Goal: Check status: Check status

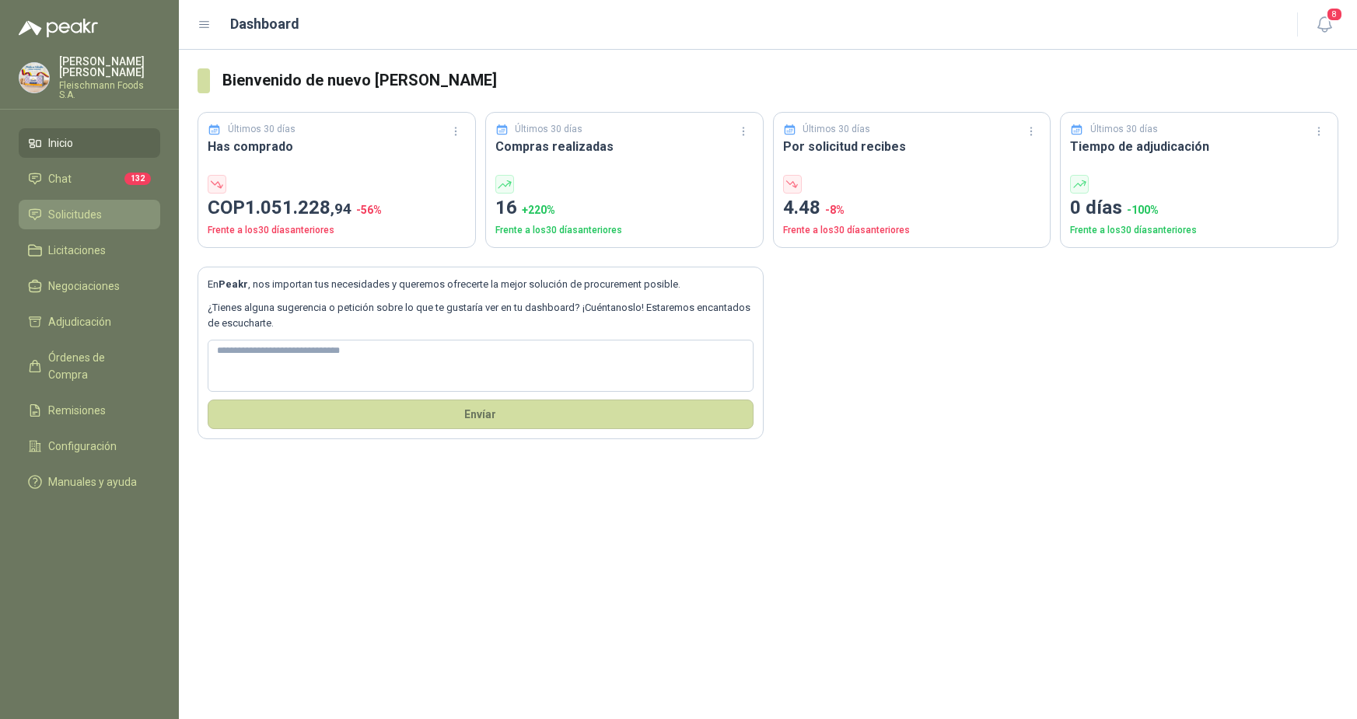
click at [94, 200] on link "Solicitudes" at bounding box center [90, 215] width 142 height 30
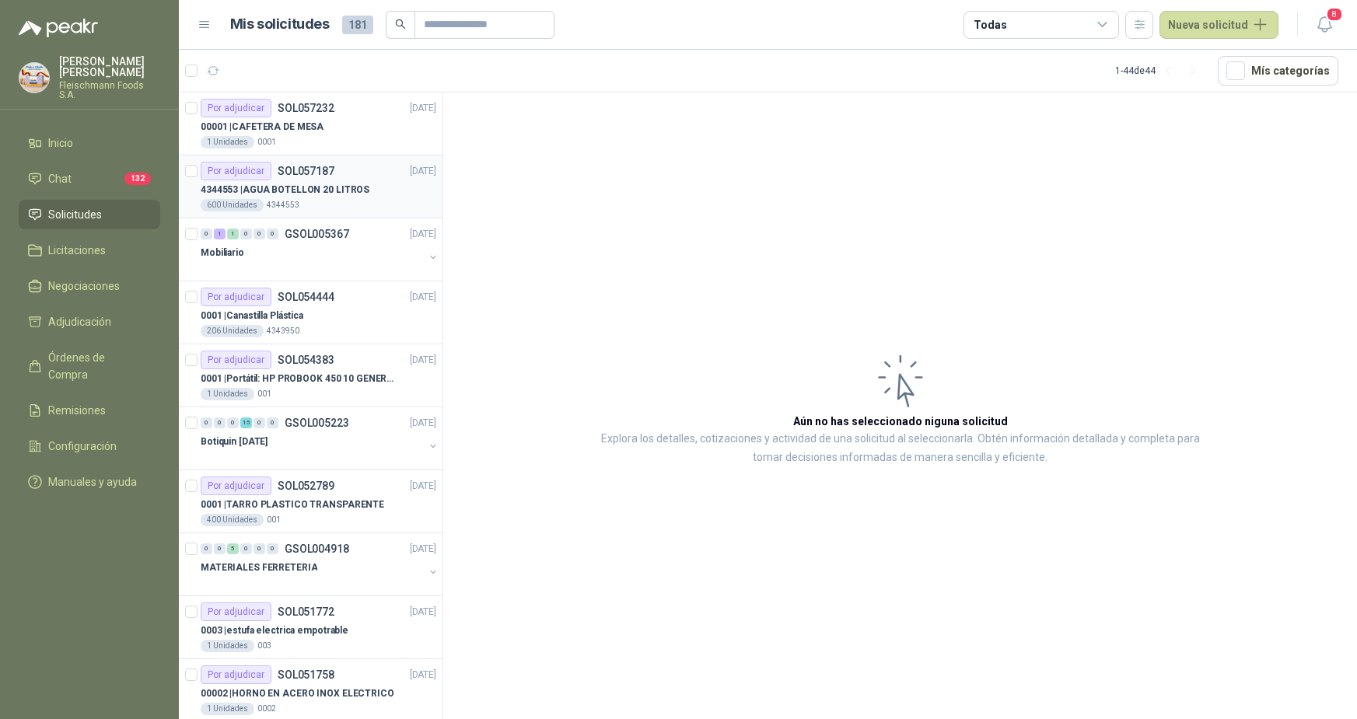
click at [310, 184] on p "4344553 | AGUA BOTELLON 20 LITROS" at bounding box center [285, 190] width 169 height 15
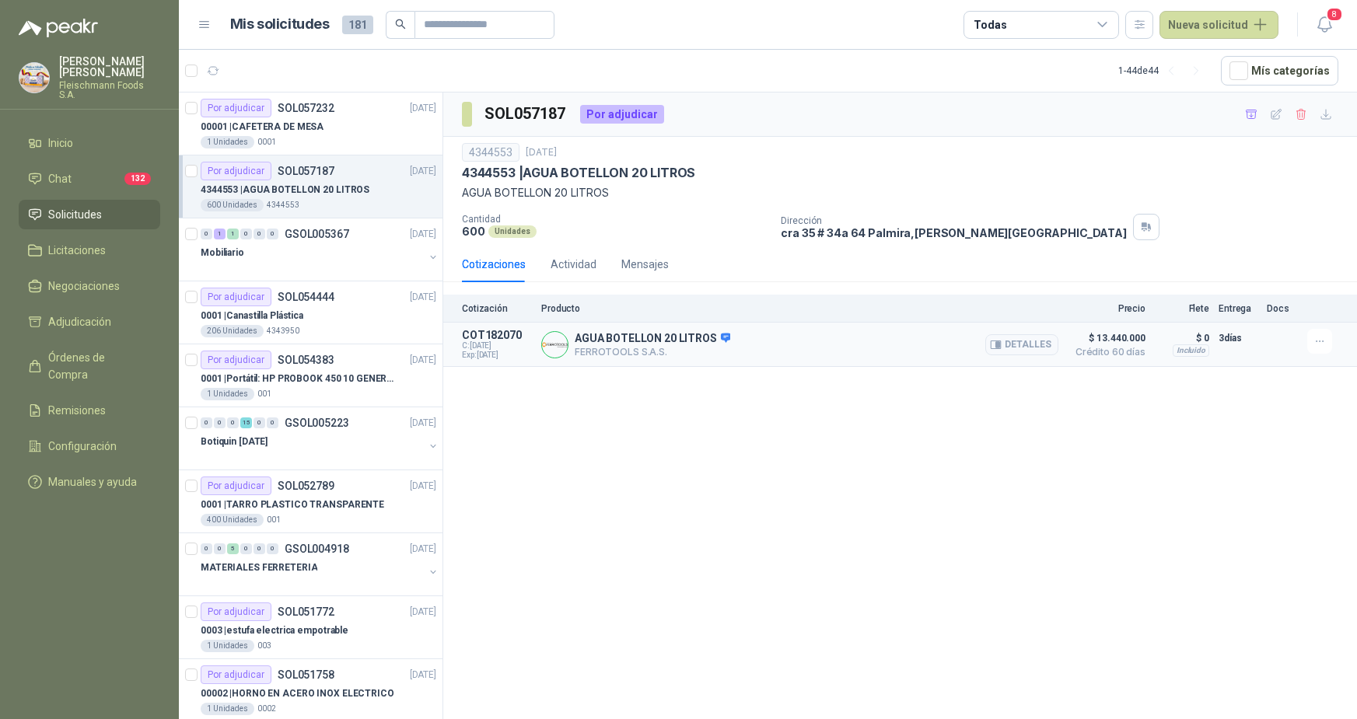
click at [628, 340] on p "AGUA BOTELLON 20 LITROS" at bounding box center [653, 339] width 156 height 14
click at [1011, 341] on button "Detalles" at bounding box center [1021, 344] width 73 height 21
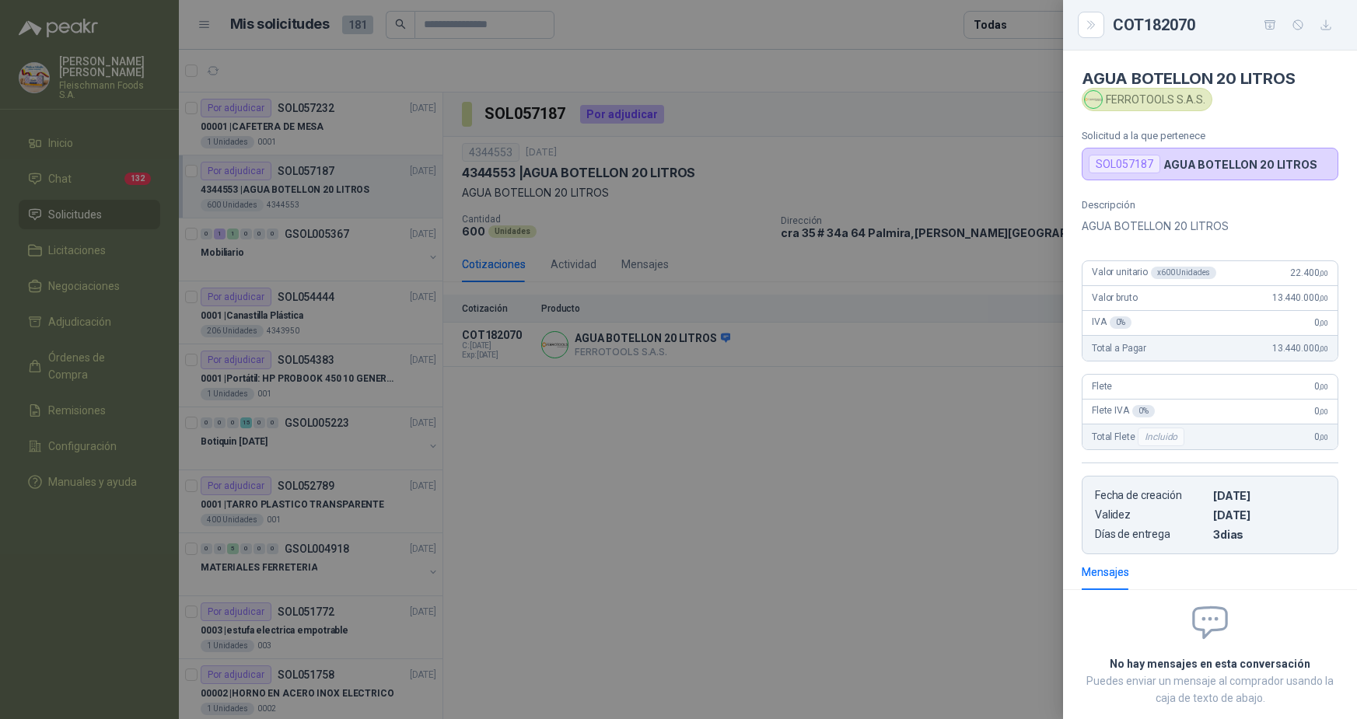
click at [865, 450] on div at bounding box center [678, 359] width 1357 height 719
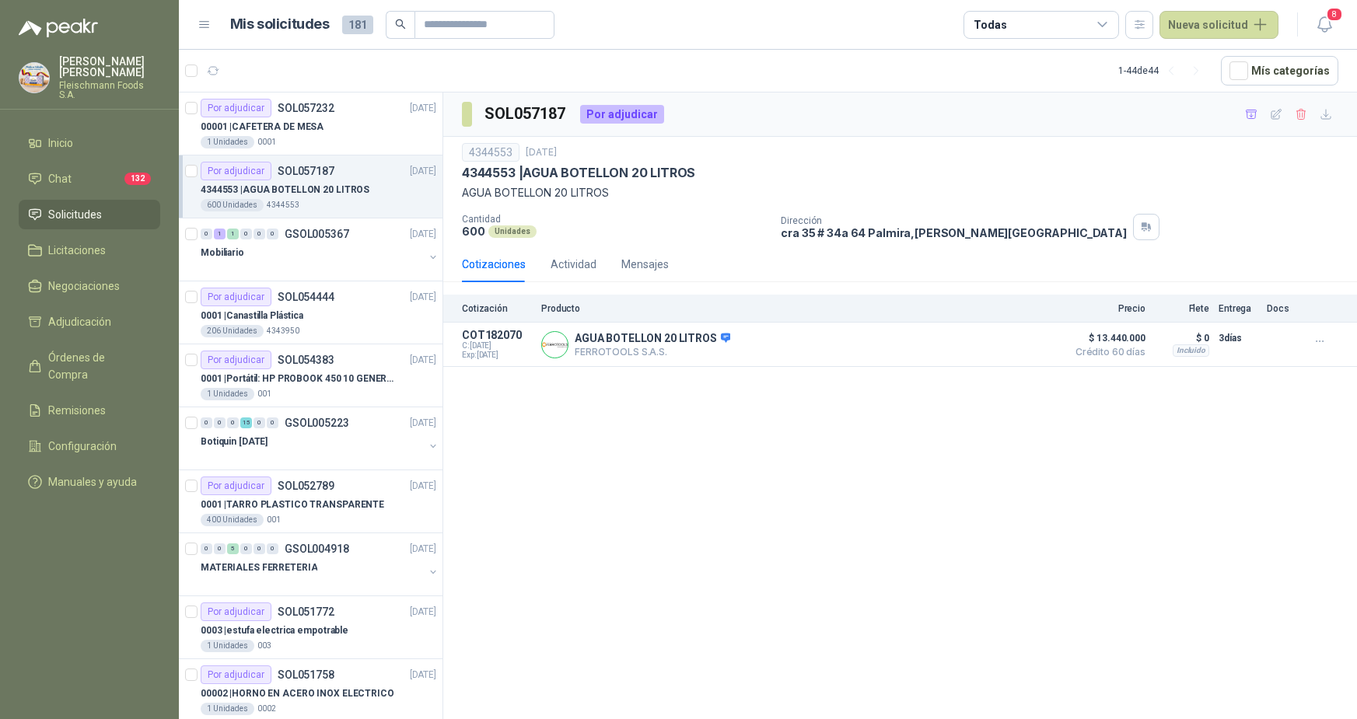
click at [282, 194] on p "4344553 | AGUA BOTELLON 20 LITROS" at bounding box center [285, 190] width 169 height 15
click at [292, 233] on p "GSOL005367" at bounding box center [317, 234] width 65 height 11
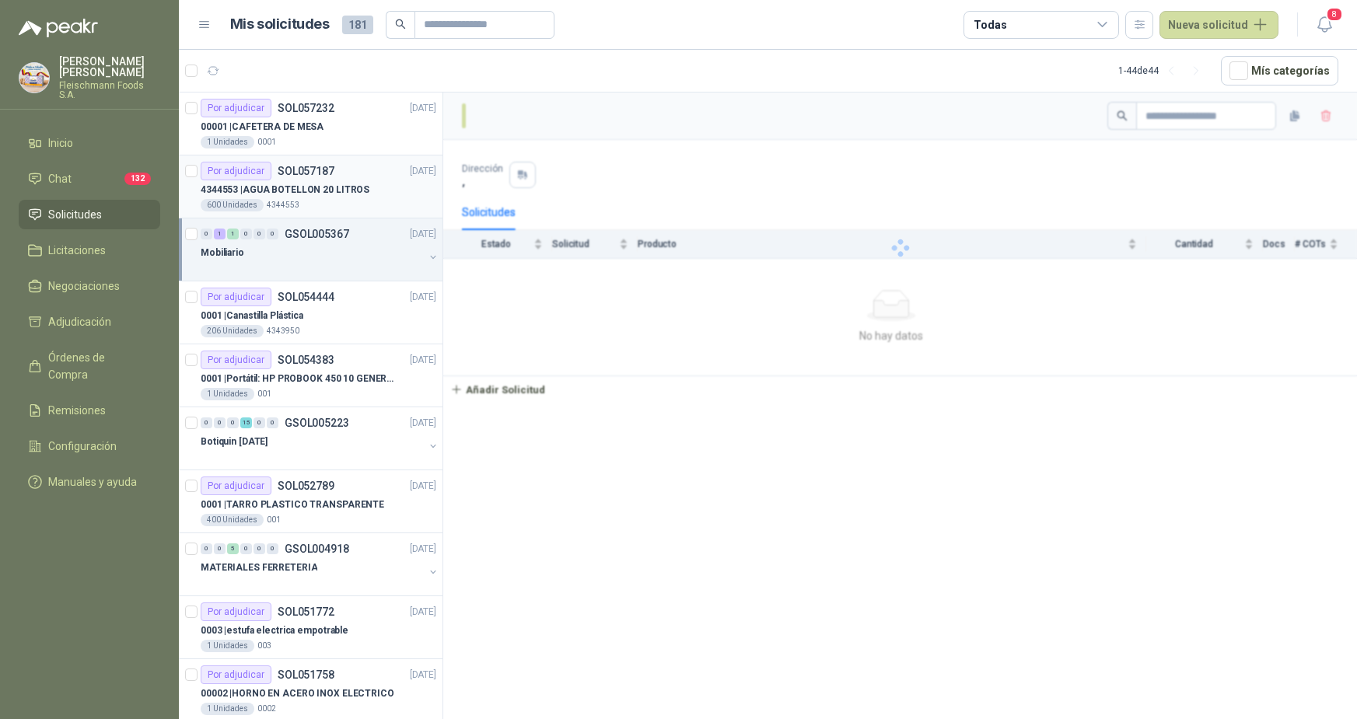
click at [304, 194] on p "4344553 | AGUA BOTELLON 20 LITROS" at bounding box center [285, 190] width 169 height 15
